Goal: Find specific page/section: Locate a particular part of the current website

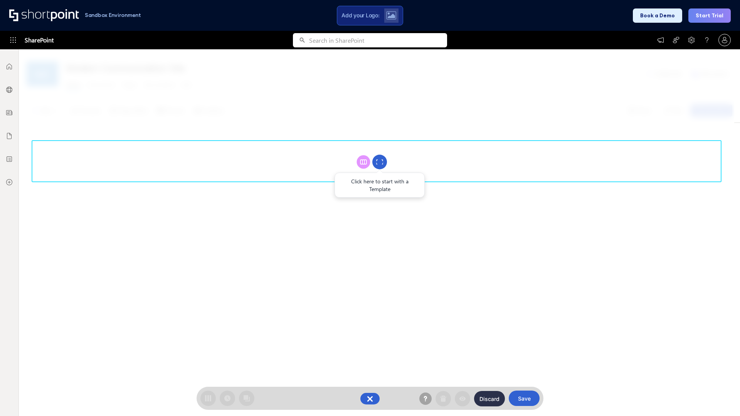
click at [380, 162] on circle at bounding box center [380, 162] width 15 height 15
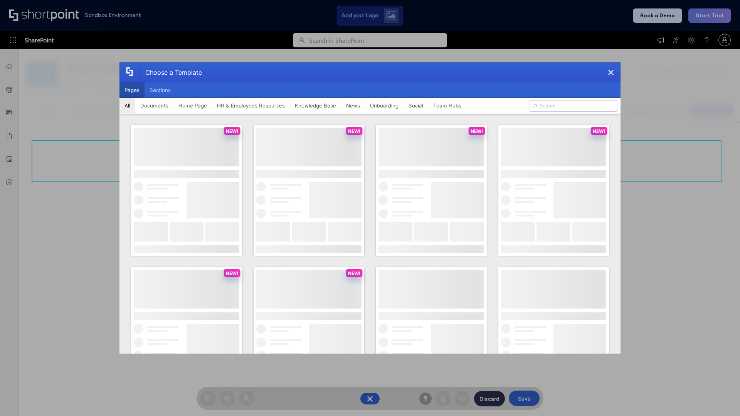
click at [132, 90] on button "Pages" at bounding box center [132, 90] width 25 height 15
type input "HR 8"
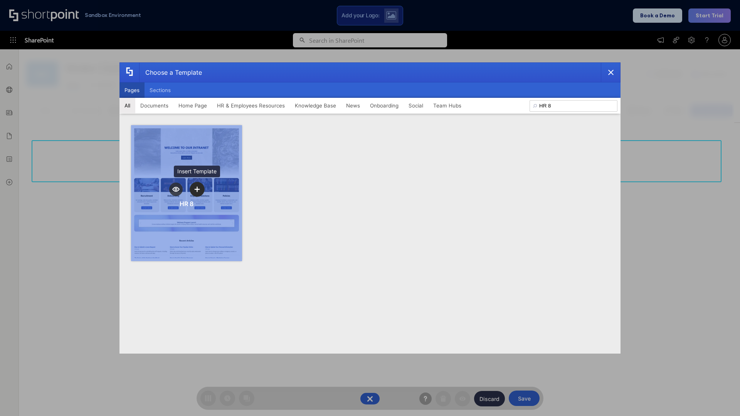
click at [197, 189] on icon "template selector" at bounding box center [196, 189] width 5 height 5
